Goal: Information Seeking & Learning: Learn about a topic

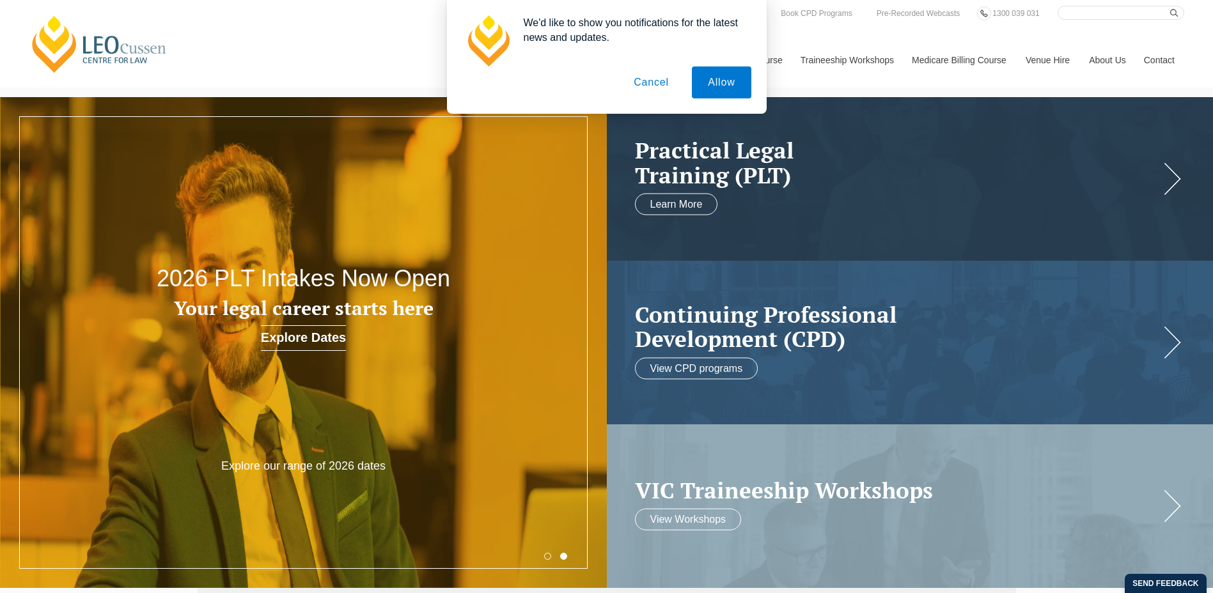
click at [657, 85] on button "Cancel" at bounding box center [651, 83] width 67 height 32
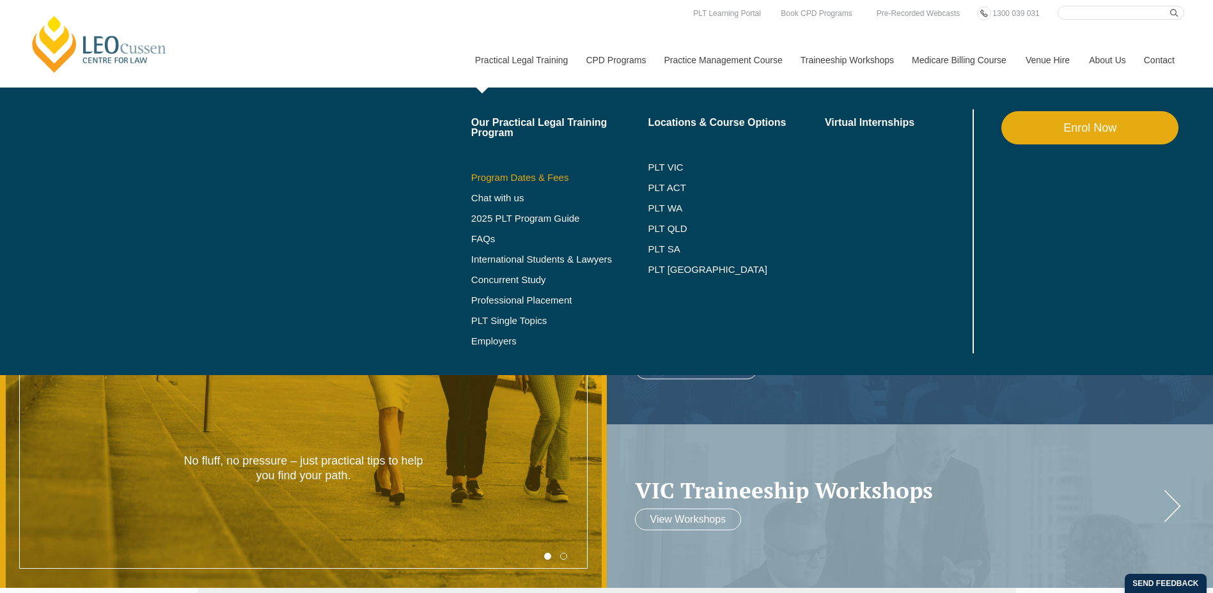
drag, startPoint x: 550, startPoint y: 218, endPoint x: 595, endPoint y: 177, distance: 61.1
click at [595, 177] on link "Program Dates & Fees" at bounding box center [559, 178] width 177 height 10
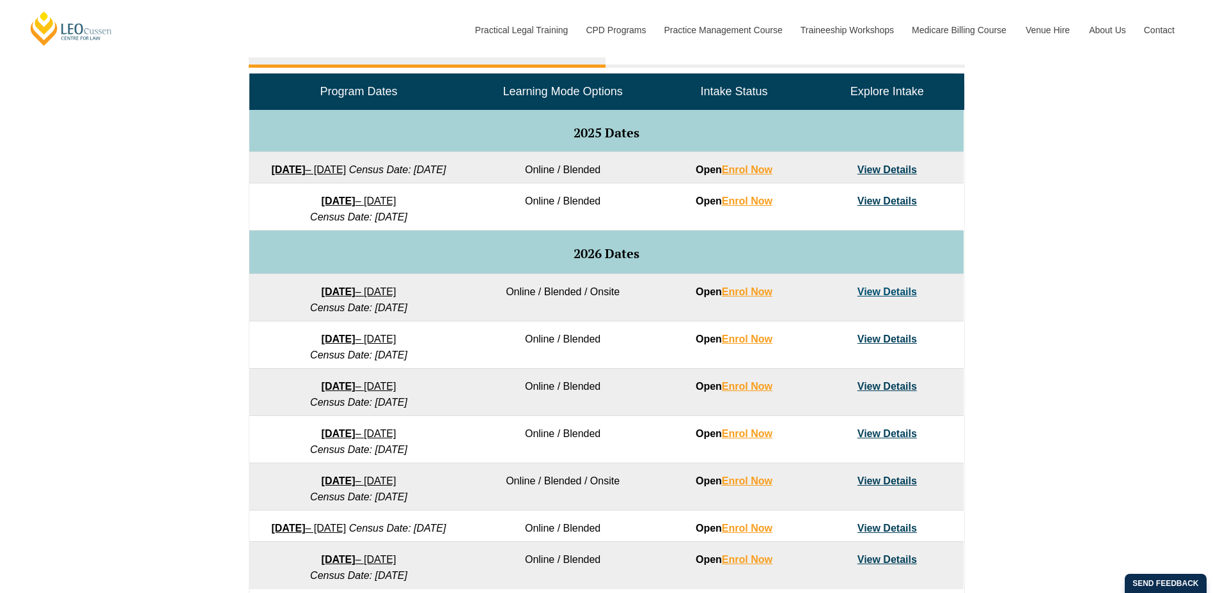
scroll to position [703, 0]
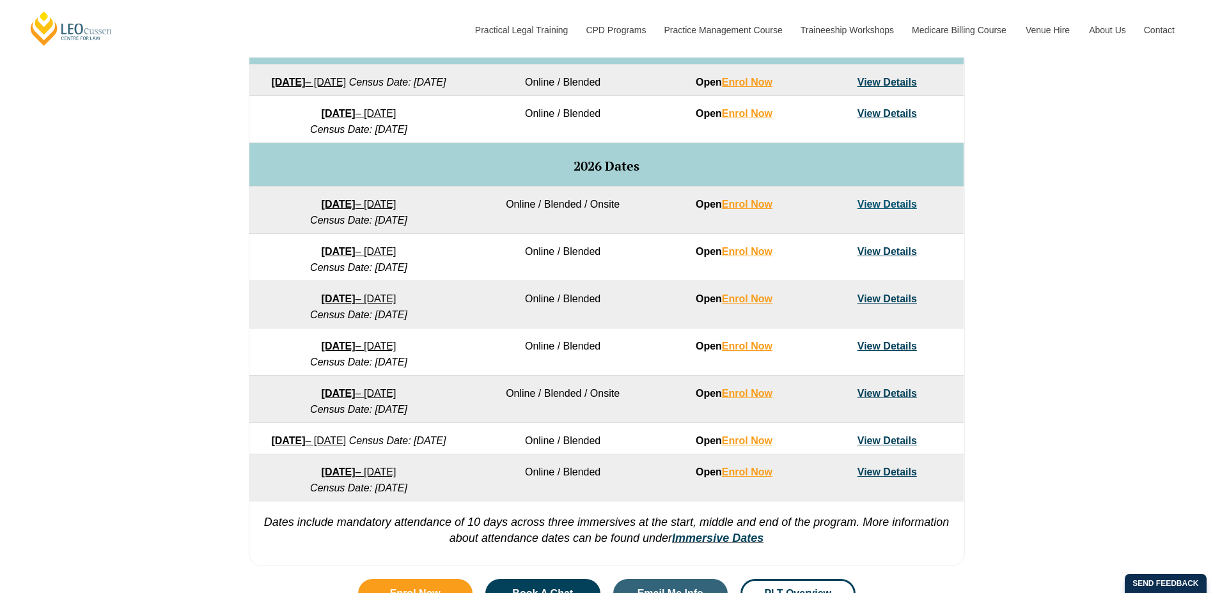
click at [605, 412] on td "Online / Blended / Onsite" at bounding box center [562, 399] width 189 height 47
drag, startPoint x: 605, startPoint y: 412, endPoint x: 583, endPoint y: 415, distance: 22.6
click at [583, 415] on td "Online / Blended / Onsite" at bounding box center [562, 399] width 189 height 47
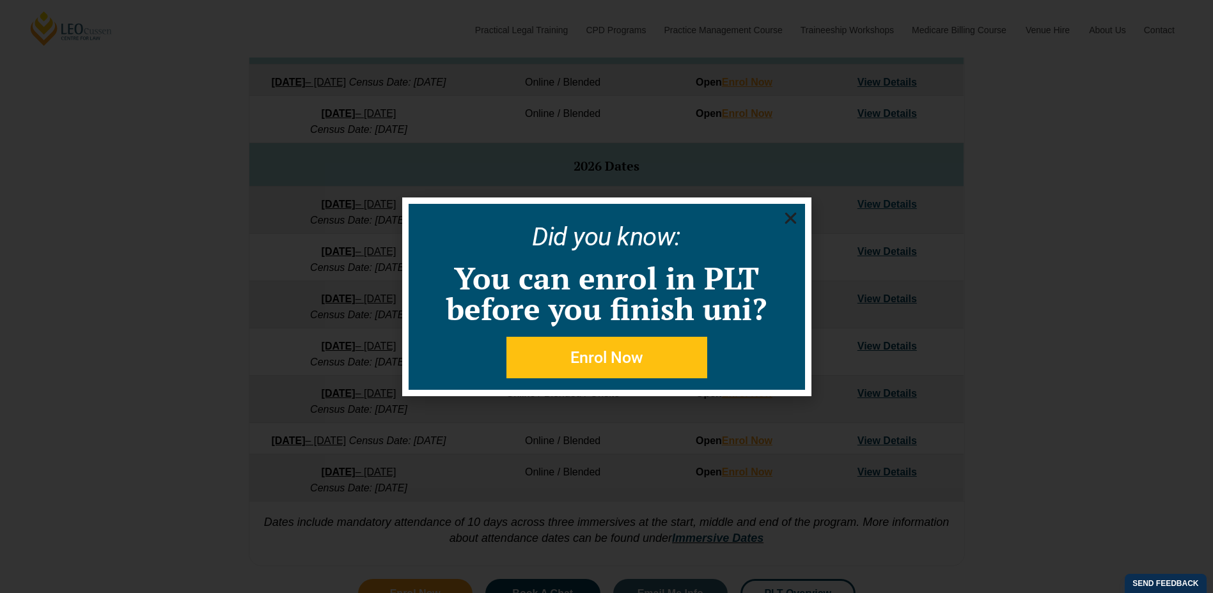
click at [793, 218] on icon "Close" at bounding box center [791, 218] width 16 height 16
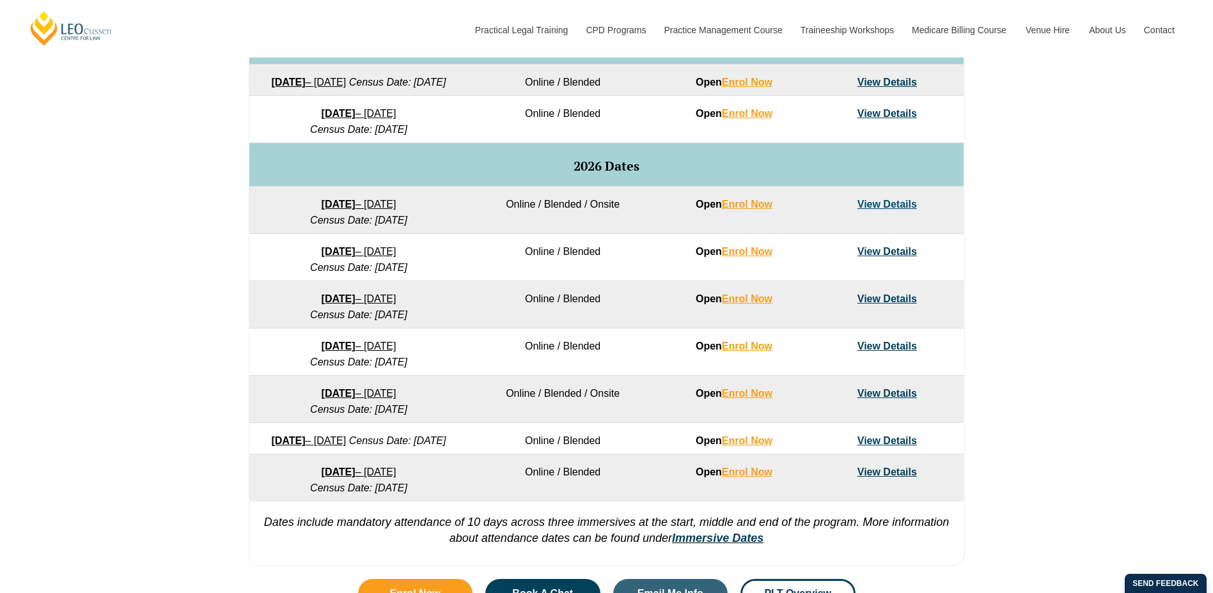
click at [545, 223] on td "Online / Blended / Onsite" at bounding box center [562, 210] width 189 height 47
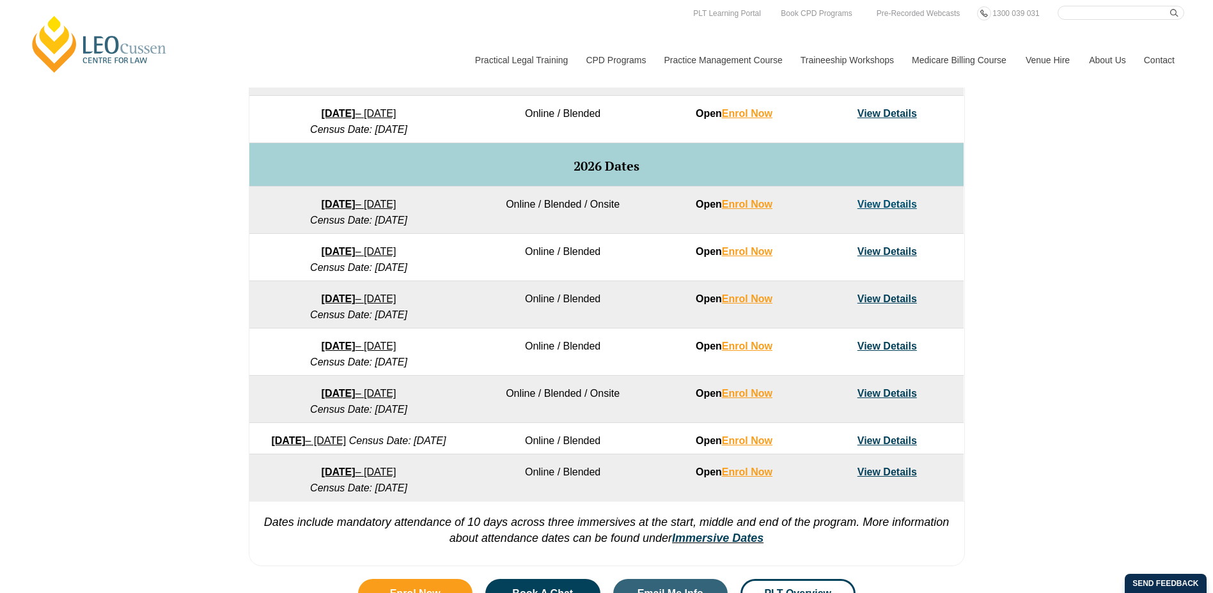
click at [310, 226] on em "Census Date: 23 February 2026" at bounding box center [358, 220] width 97 height 11
drag, startPoint x: 308, startPoint y: 239, endPoint x: 336, endPoint y: 239, distance: 27.5
click at [310, 226] on em "Census Date: 23 February 2026" at bounding box center [358, 220] width 97 height 11
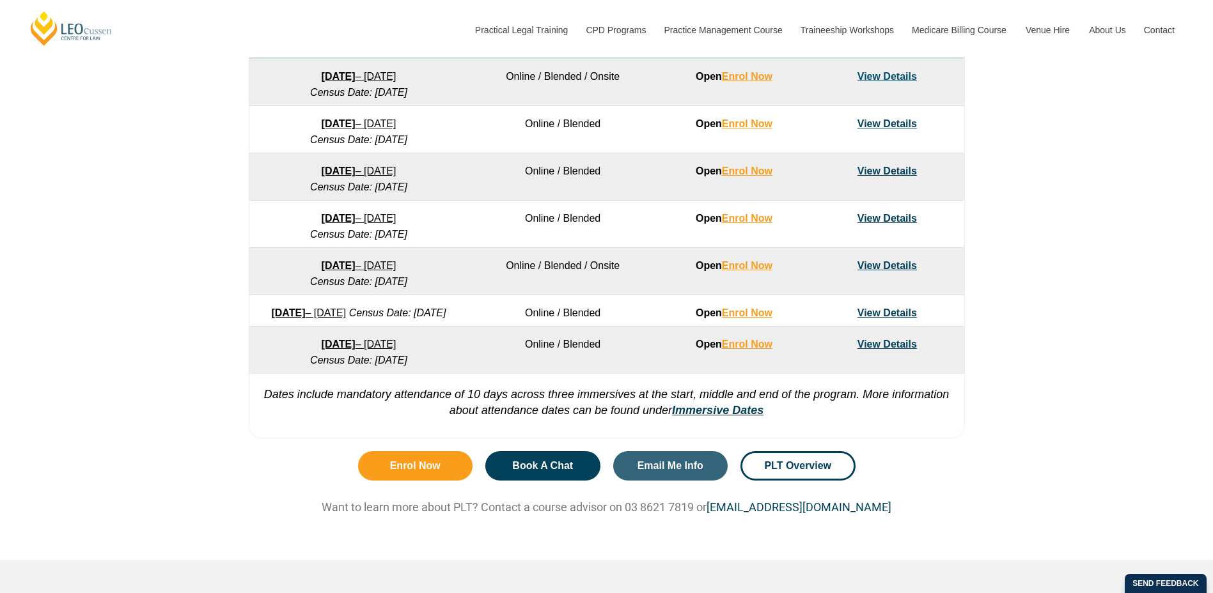
scroll to position [576, 0]
